Goal: Task Accomplishment & Management: Manage account settings

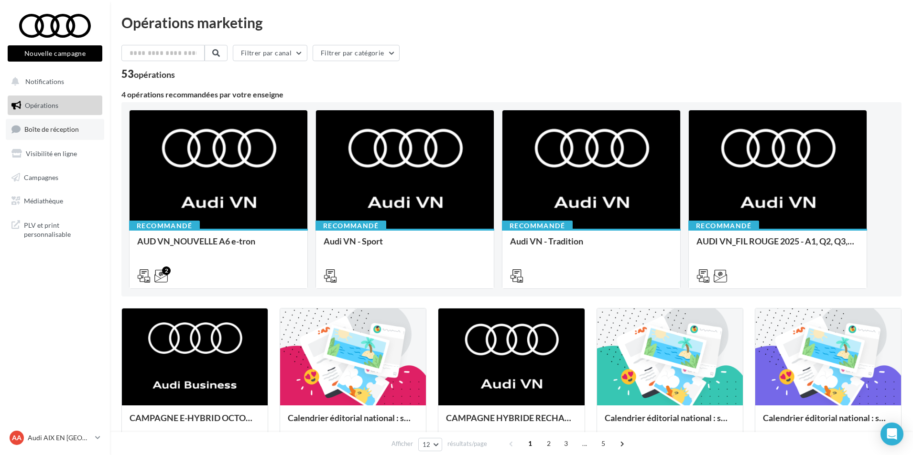
click at [56, 131] on span "Boîte de réception" at bounding box center [51, 129] width 54 height 8
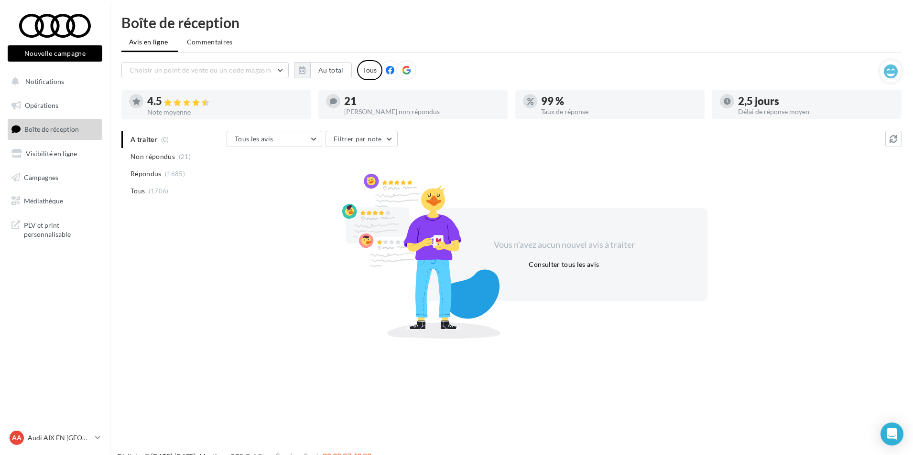
click at [295, 80] on div "Choisir un point de vente ou un code magasin 01525 - Audi Odicée [GEOGRAPHIC_DA…" at bounding box center [500, 70] width 758 height 20
click at [300, 73] on icon "button" at bounding box center [302, 70] width 7 height 8
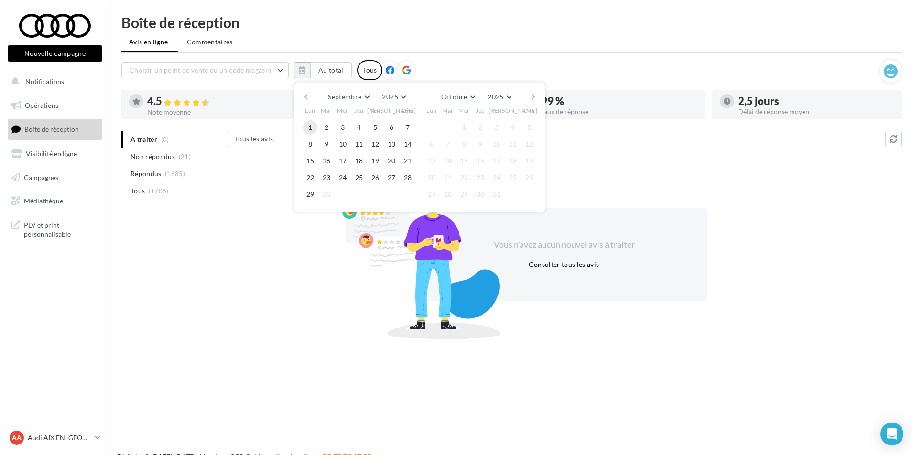
click at [314, 129] on button "1" at bounding box center [310, 127] width 14 height 14
click at [313, 194] on button "29" at bounding box center [310, 194] width 14 height 14
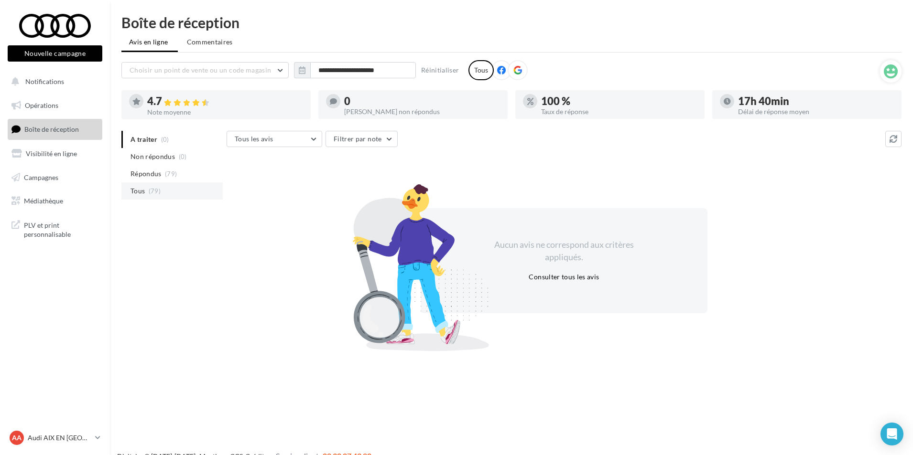
click at [157, 197] on li "Tous (79)" at bounding box center [171, 191] width 101 height 17
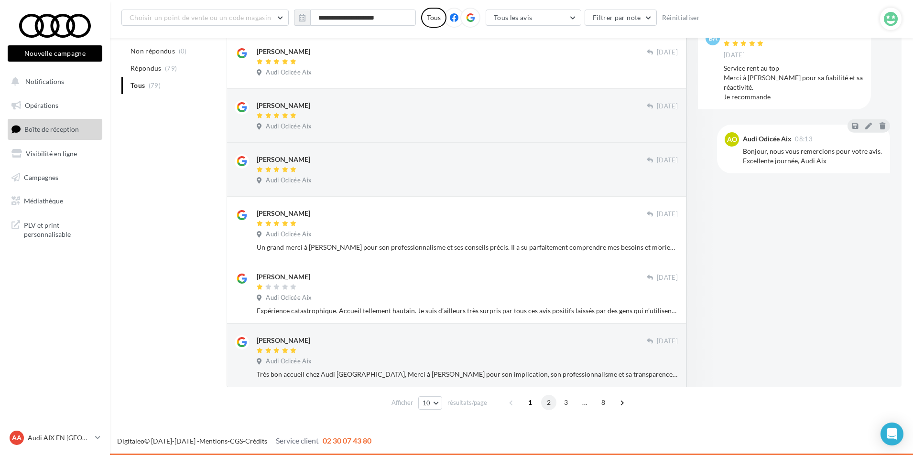
click at [548, 406] on span "2" at bounding box center [548, 402] width 15 height 15
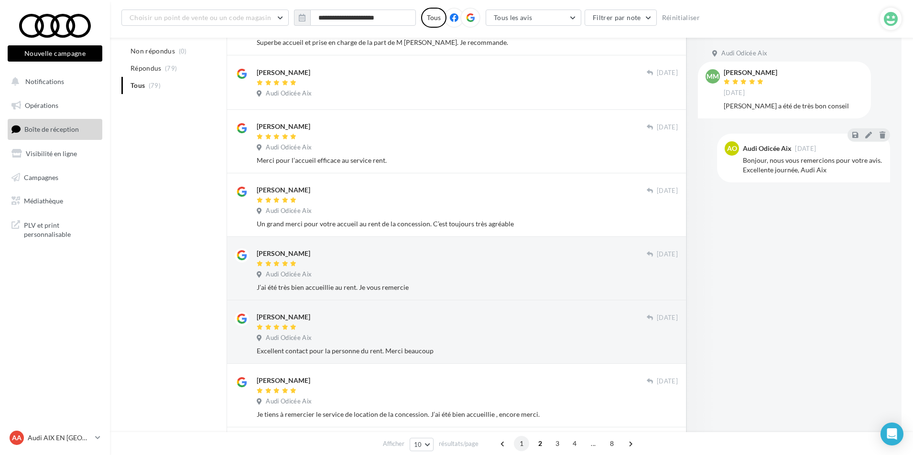
click at [519, 447] on span "1" at bounding box center [521, 443] width 15 height 15
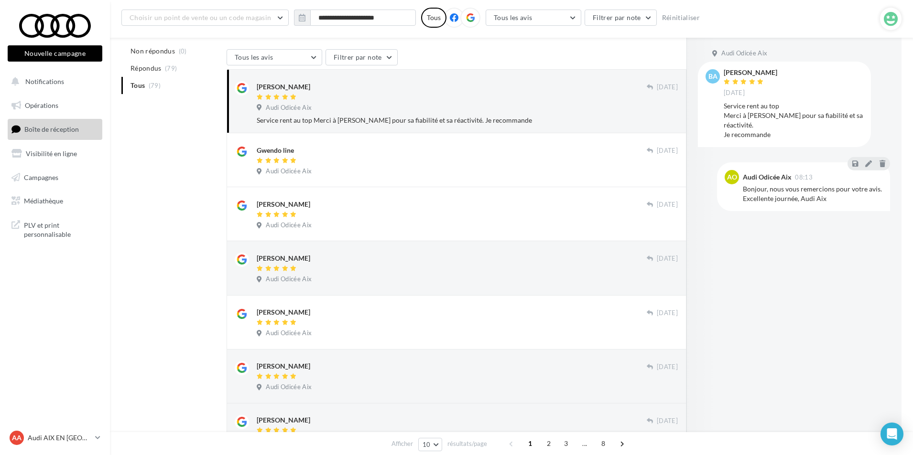
scroll to position [64, 0]
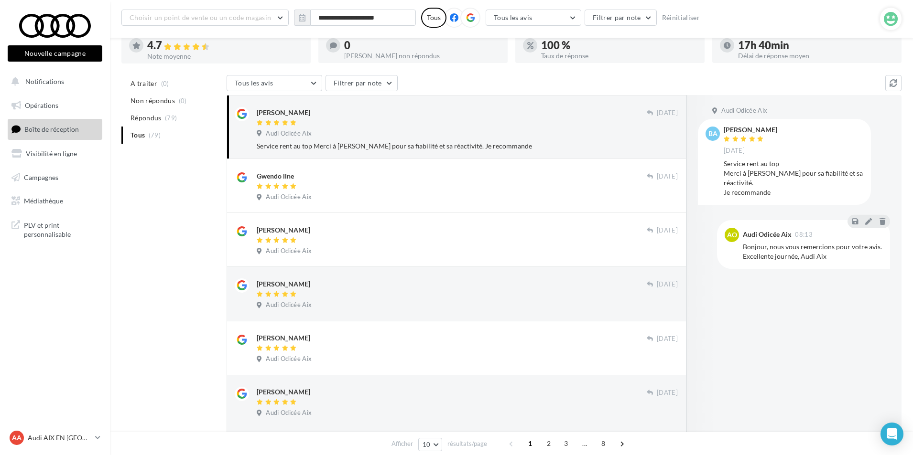
click at [189, 333] on div "A traiter (0) Non répondus (0) Répondus (79) Tous (79) Tous les avis Tous les a…" at bounding box center [511, 387] width 780 height 625
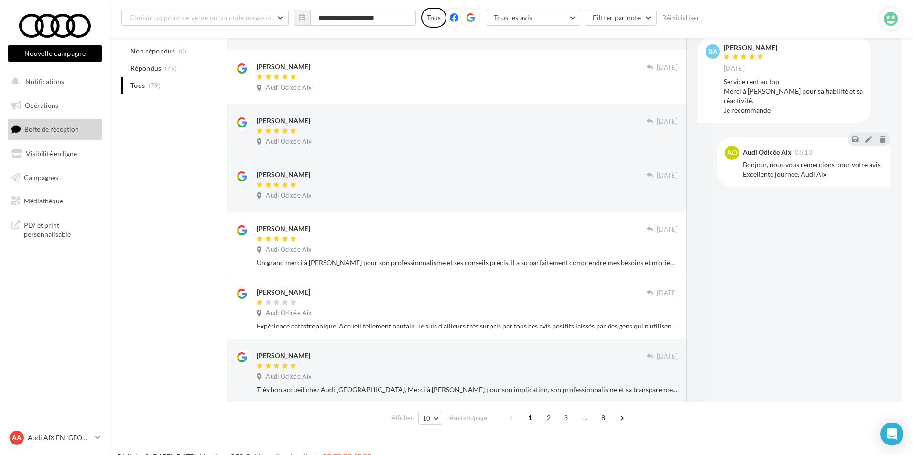
scroll to position [350, 0]
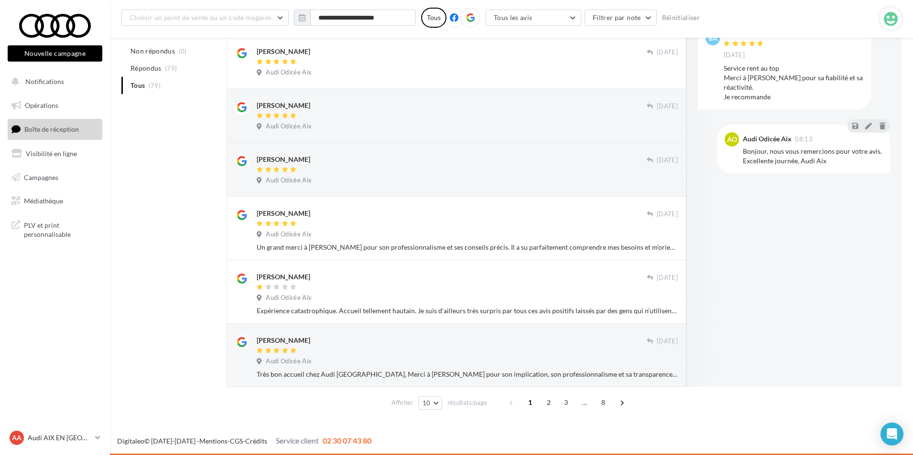
click at [142, 253] on div "A traiter (0) Non répondus (0) Répondus (79) Tous (79) Tous les avis Tous les a…" at bounding box center [511, 100] width 780 height 625
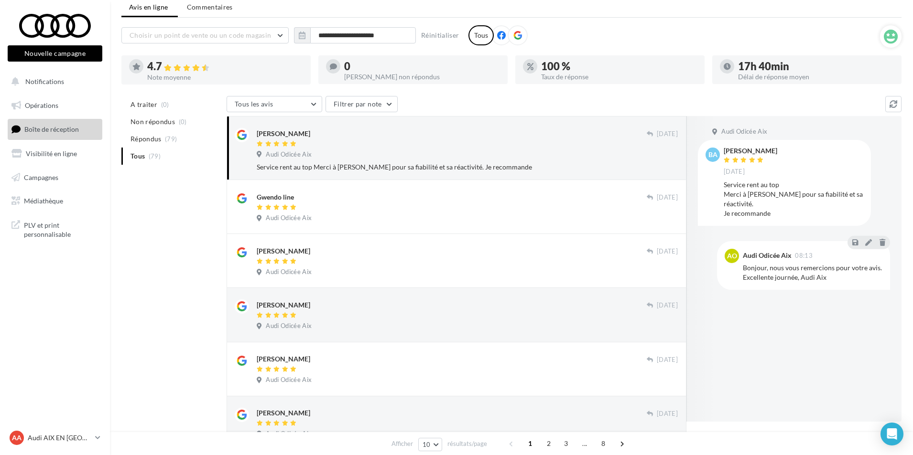
scroll to position [16, 0]
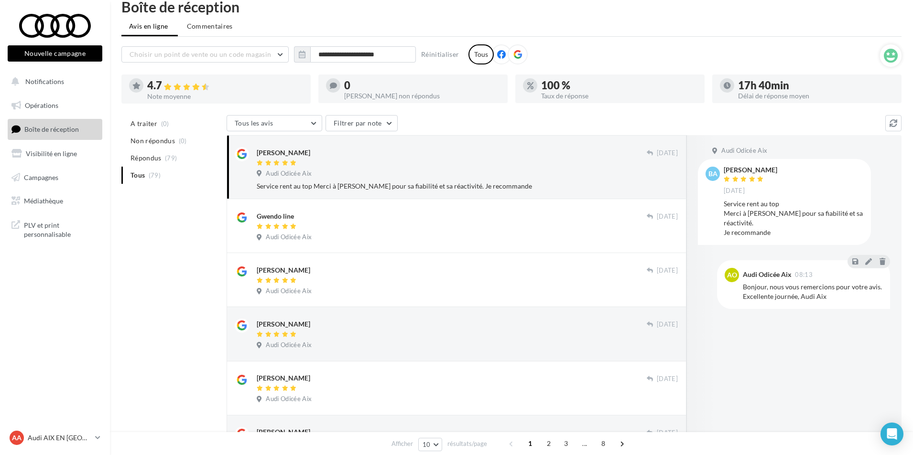
click at [140, 257] on div "A traiter (0) Non répondus (0) Répondus (79) Tous (79) Tous les avis Tous les a…" at bounding box center [511, 427] width 780 height 625
click at [78, 433] on p "Audi AIX EN [GEOGRAPHIC_DATA]" at bounding box center [60, 438] width 64 height 10
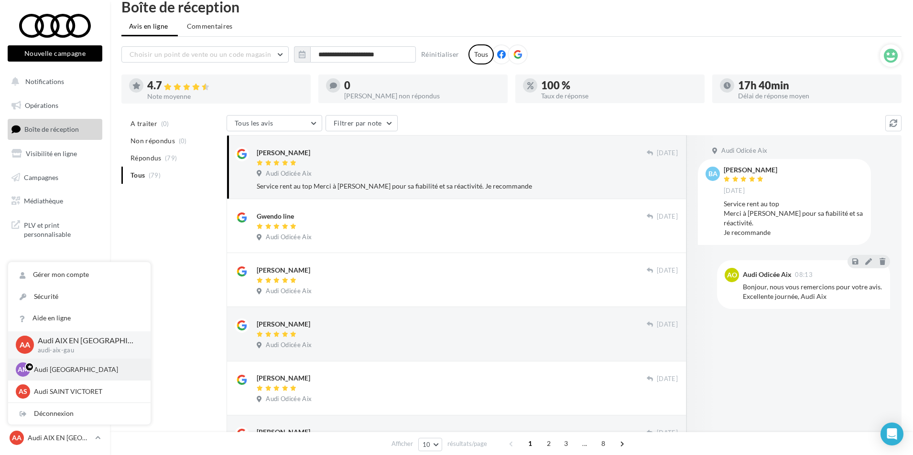
click at [64, 374] on p "Audi MARSEILLE" at bounding box center [86, 370] width 105 height 10
